Goal: Task Accomplishment & Management: Manage account settings

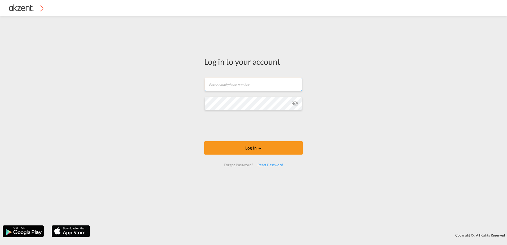
click at [235, 88] on input "text" at bounding box center [253, 84] width 97 height 13
click at [238, 85] on input "text" at bounding box center [253, 84] width 97 height 13
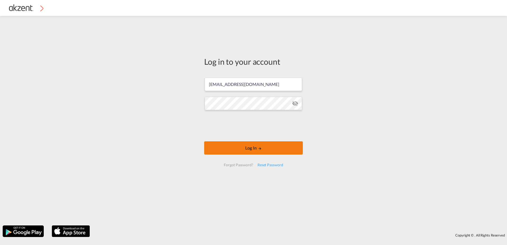
click at [226, 145] on button "Log In" at bounding box center [253, 147] width 99 height 13
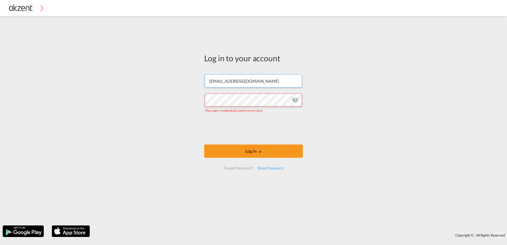
drag, startPoint x: 232, startPoint y: 82, endPoint x: 200, endPoint y: 81, distance: 32.9
click at [200, 81] on div "Log in to your account [EMAIL_ADDRESS][DOMAIN_NAME] The user credentials were i…" at bounding box center [253, 121] width 507 height 204
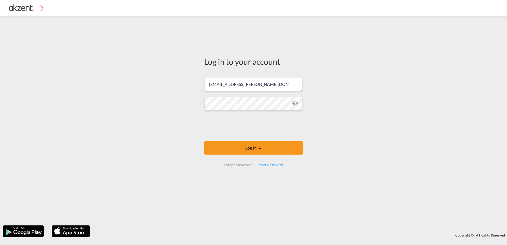
type input "[EMAIL_ADDRESS][PERSON_NAME][DOMAIN_NAME]"
click at [204, 141] on button "Log In" at bounding box center [253, 147] width 99 height 13
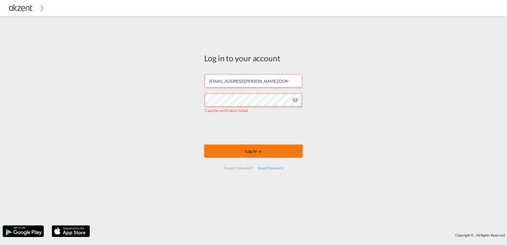
click at [227, 145] on button "Log In" at bounding box center [253, 150] width 99 height 13
